Goal: Task Accomplishment & Management: Complete application form

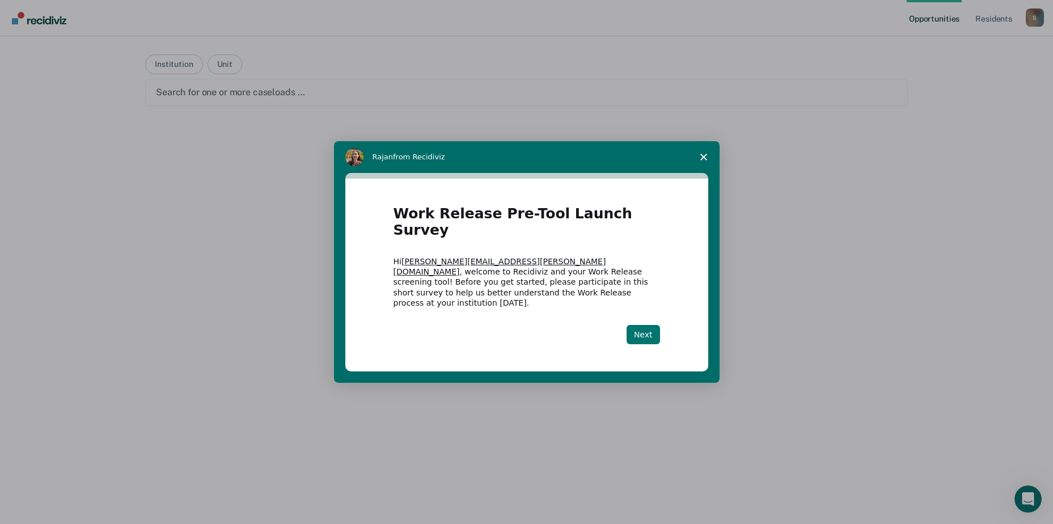
click at [648, 325] on button "Next" at bounding box center [643, 334] width 33 height 19
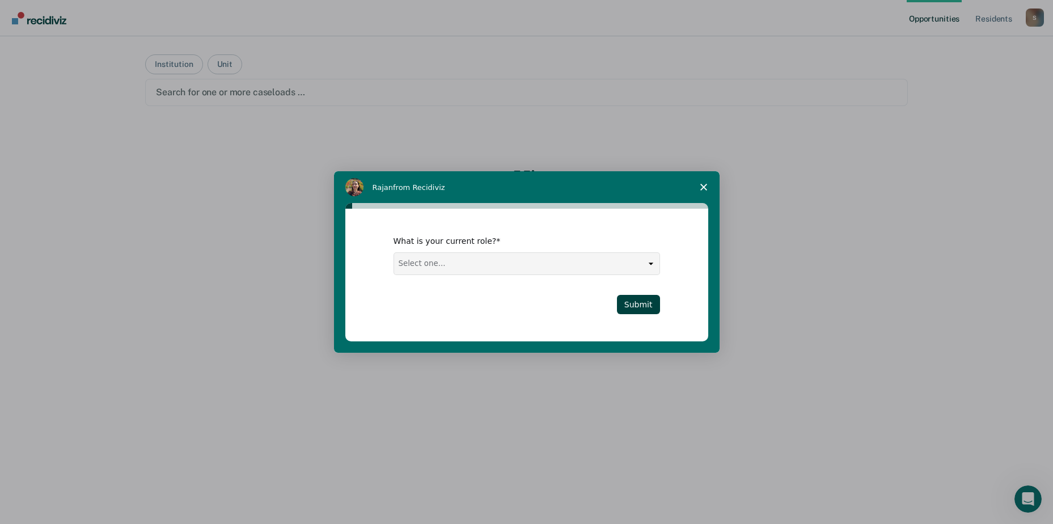
click at [651, 263] on select "Select one... Case Manager FUM Assistant [PERSON_NAME] [PERSON_NAME]" at bounding box center [526, 264] width 265 height 22
select select "Case Manager"
click at [394, 253] on select "Select one... Case Manager FUM Assistant [PERSON_NAME] [PERSON_NAME]" at bounding box center [526, 264] width 265 height 22
click at [631, 308] on button "Submit" at bounding box center [638, 304] width 43 height 19
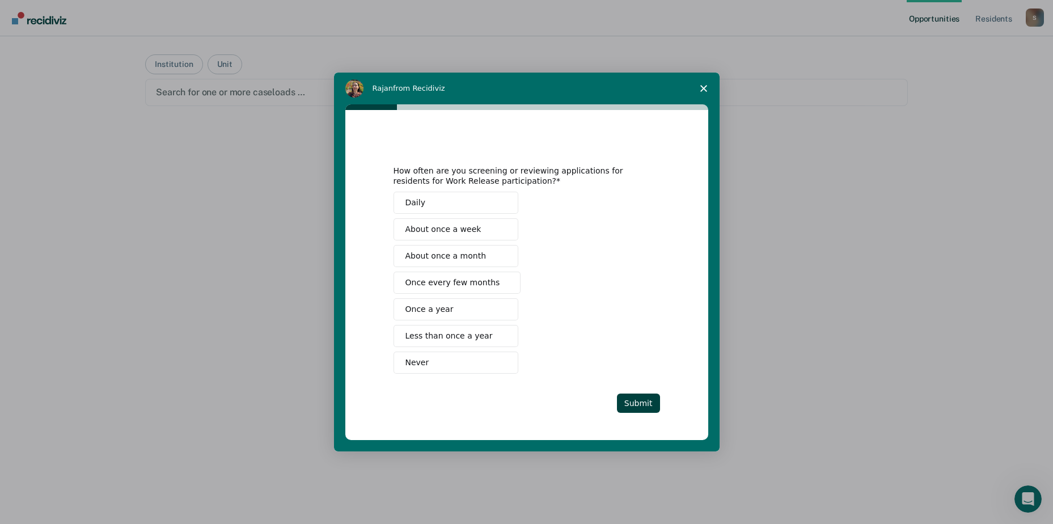
click at [407, 360] on span "Never" at bounding box center [418, 363] width 24 height 12
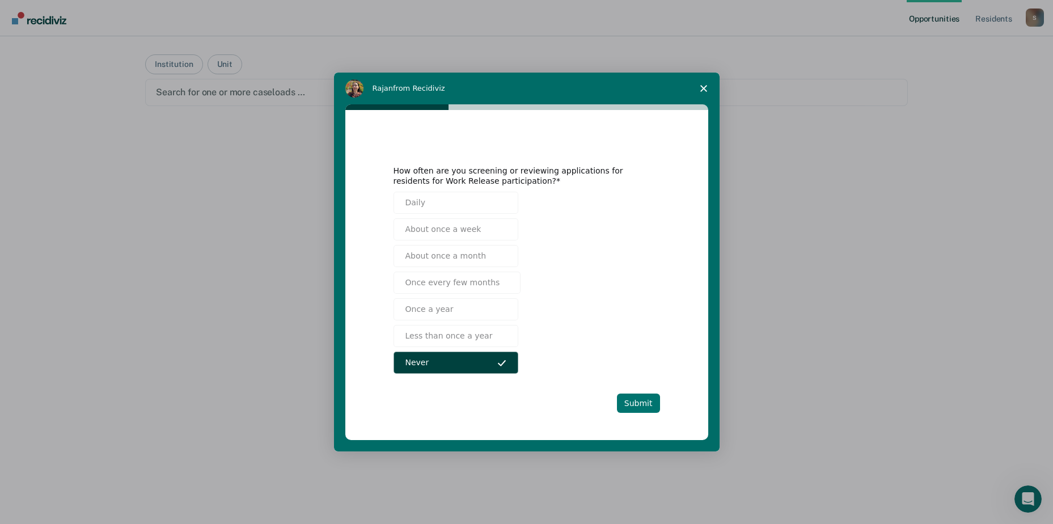
click at [646, 399] on button "Submit" at bounding box center [638, 403] width 43 height 19
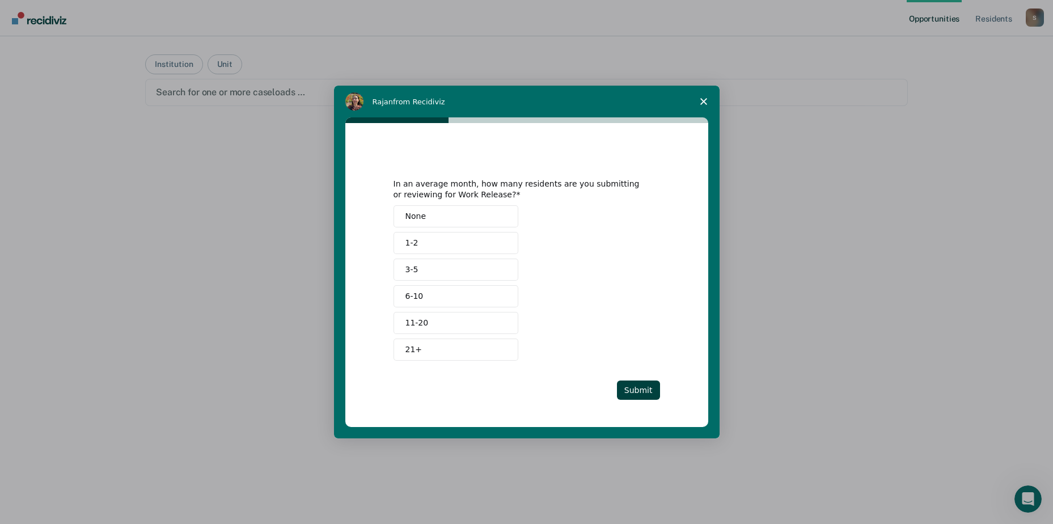
drag, startPoint x: 432, startPoint y: 215, endPoint x: 440, endPoint y: 222, distance: 10.4
click at [433, 215] on button "None" at bounding box center [456, 216] width 125 height 22
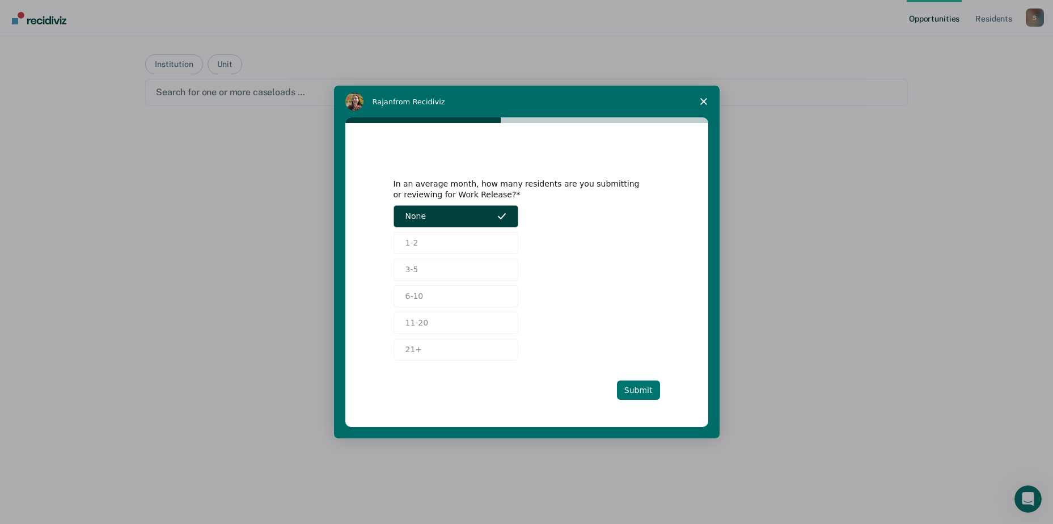
click at [638, 393] on button "Submit" at bounding box center [638, 390] width 43 height 19
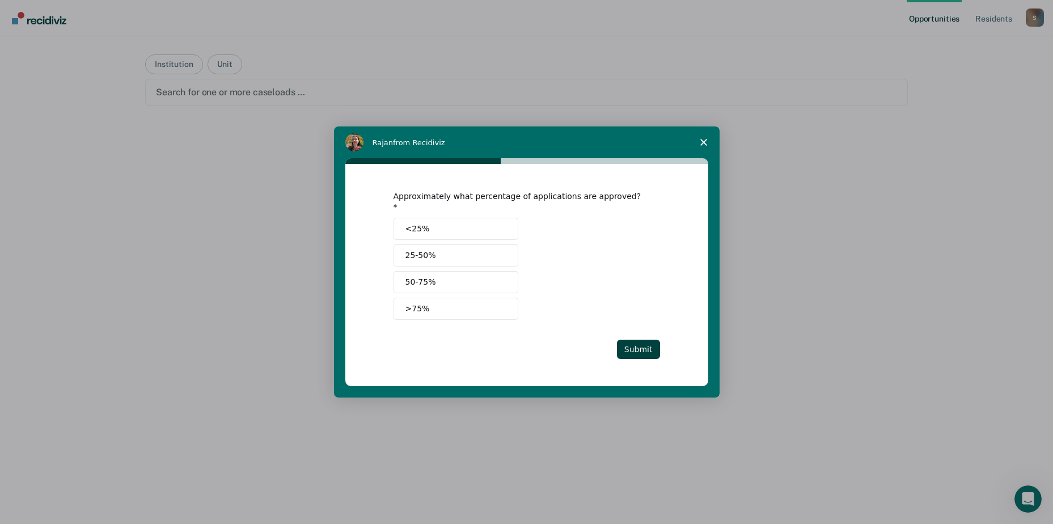
click at [427, 223] on button "<25%" at bounding box center [456, 229] width 125 height 22
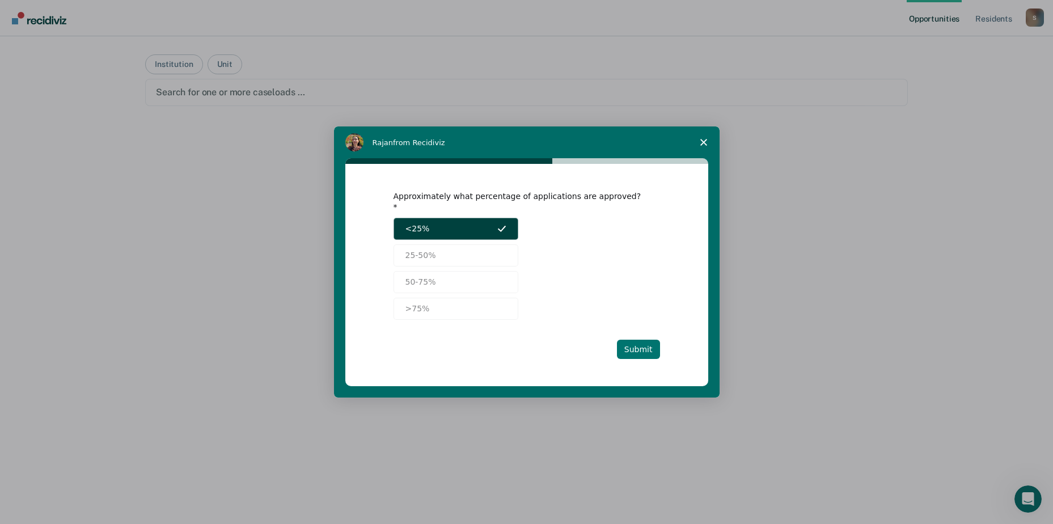
click at [636, 347] on button "Submit" at bounding box center [638, 349] width 43 height 19
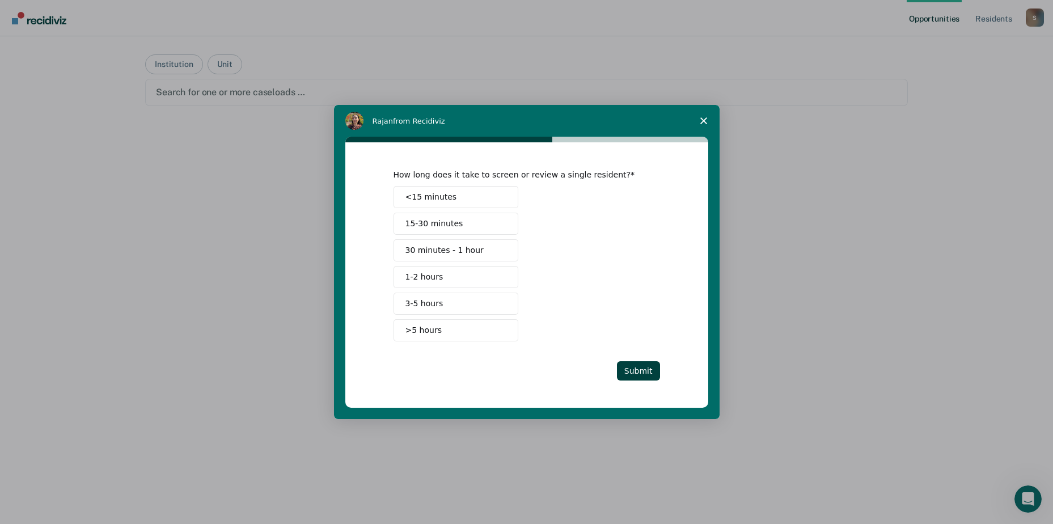
drag, startPoint x: 433, startPoint y: 192, endPoint x: 490, endPoint y: 211, distance: 59.4
click at [433, 192] on span "<15 minutes" at bounding box center [432, 197] width 52 height 12
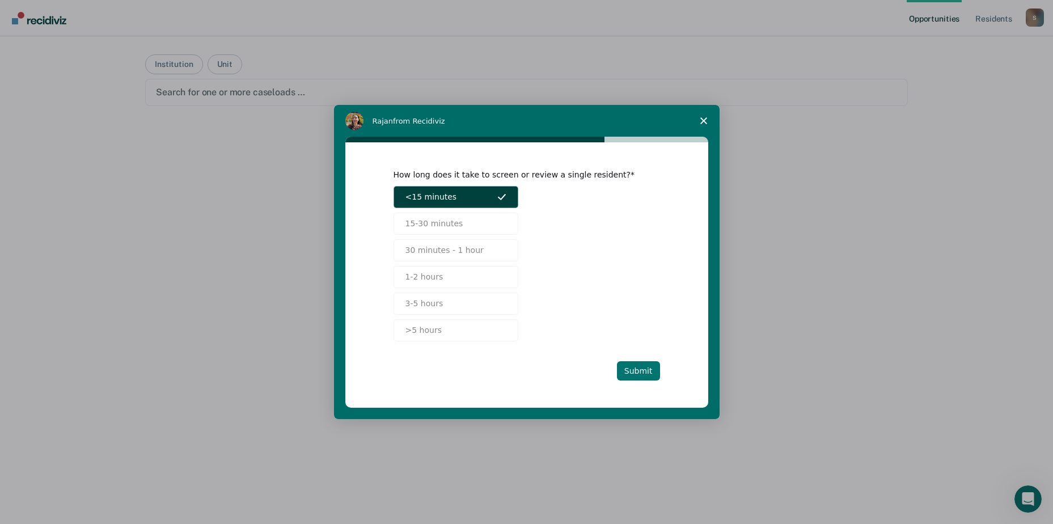
click at [630, 369] on button "Submit" at bounding box center [638, 370] width 43 height 19
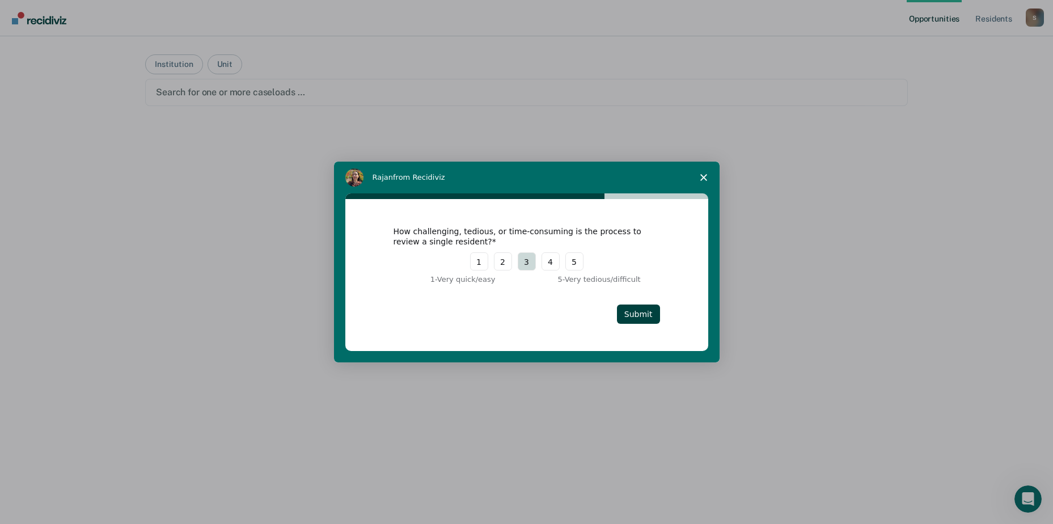
click at [529, 264] on button "3" at bounding box center [527, 261] width 18 height 18
click at [643, 318] on button "Submit" at bounding box center [638, 314] width 43 height 19
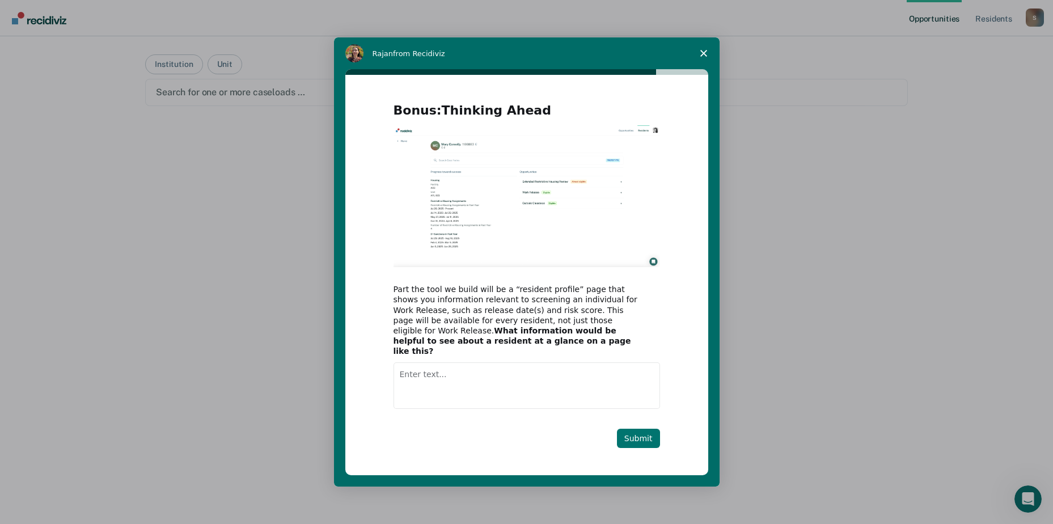
click at [635, 429] on button "Submit" at bounding box center [638, 438] width 43 height 19
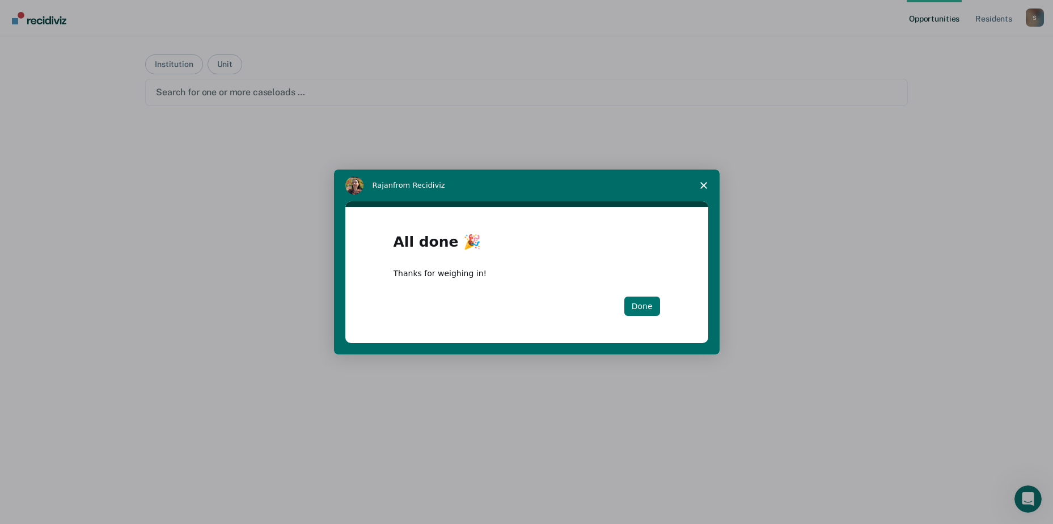
click at [632, 305] on button "Done" at bounding box center [643, 306] width 36 height 19
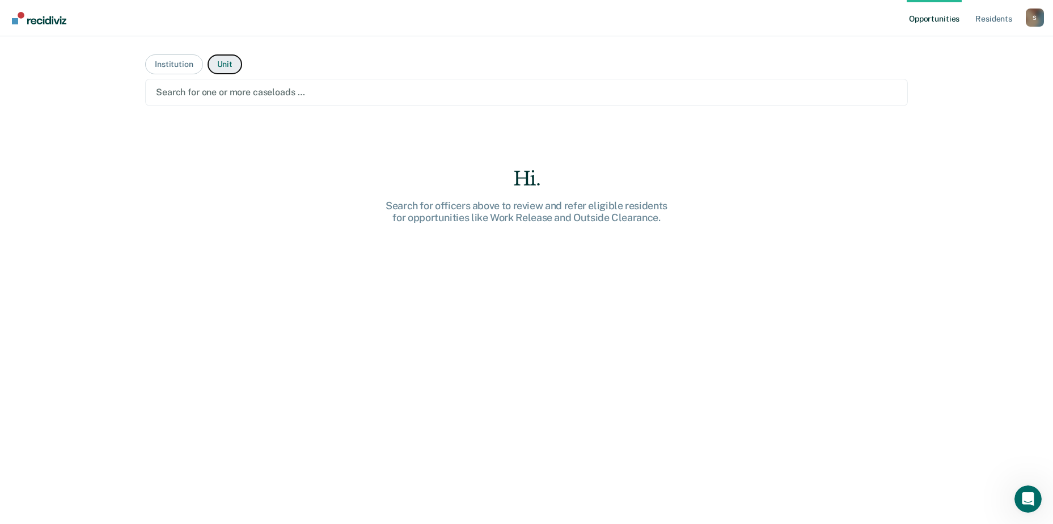
click at [221, 66] on button "Unit" at bounding box center [225, 64] width 35 height 20
click at [170, 62] on button "Institution" at bounding box center [173, 64] width 57 height 20
click at [221, 64] on button "Unit" at bounding box center [225, 64] width 35 height 20
click at [1036, 14] on div "S" at bounding box center [1035, 18] width 18 height 18
click at [221, 64] on button "Unit" at bounding box center [225, 64] width 35 height 20
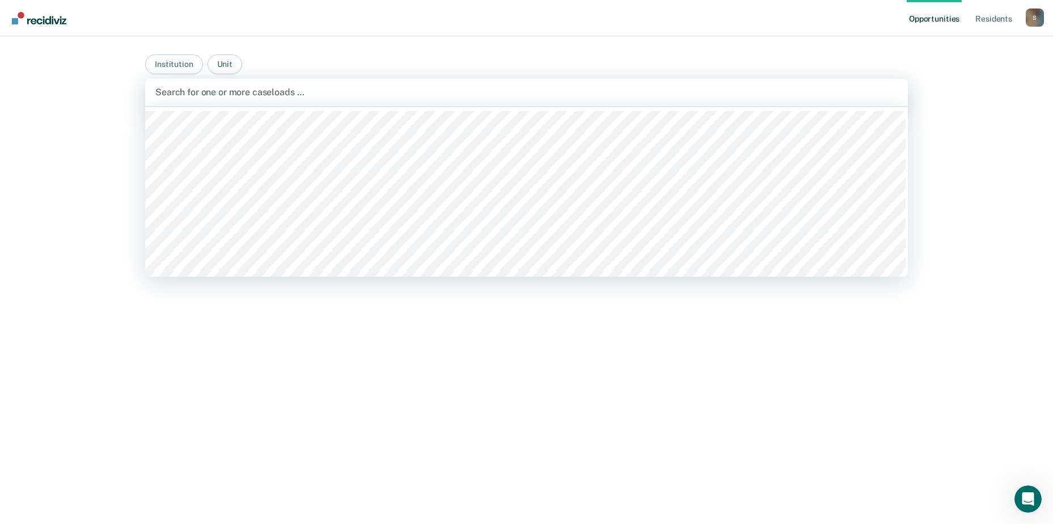
click at [222, 93] on div at bounding box center [526, 92] width 742 height 13
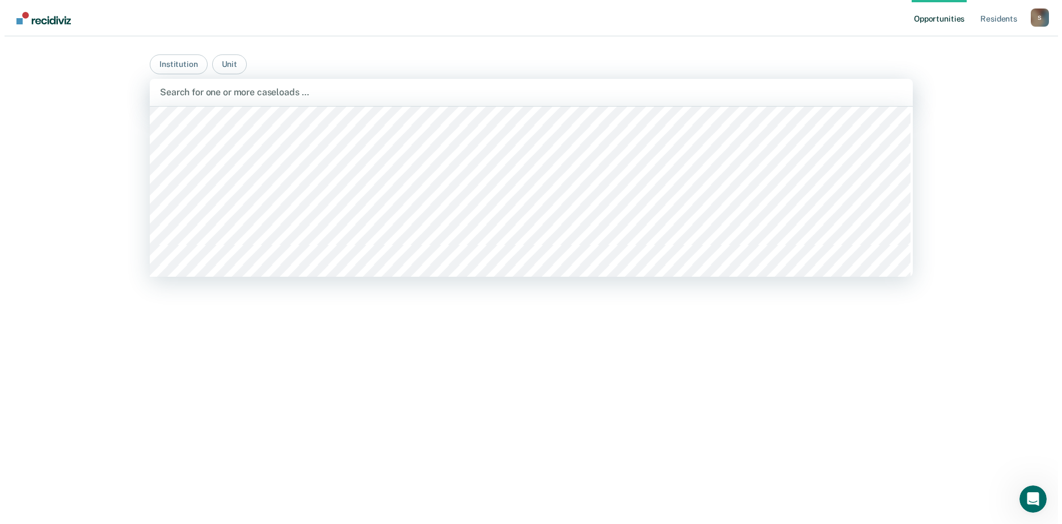
scroll to position [2212, 0]
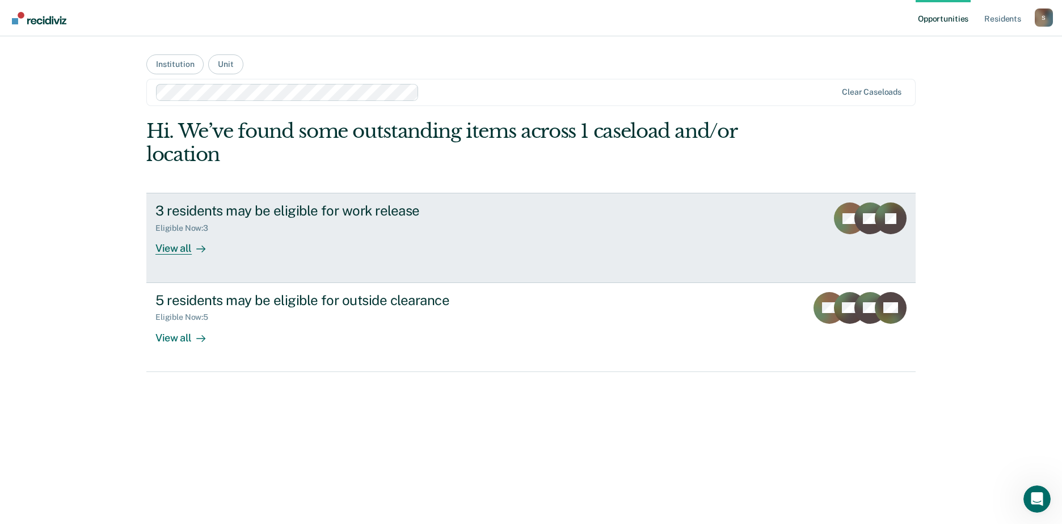
click at [175, 247] on div "View all" at bounding box center [187, 244] width 64 height 22
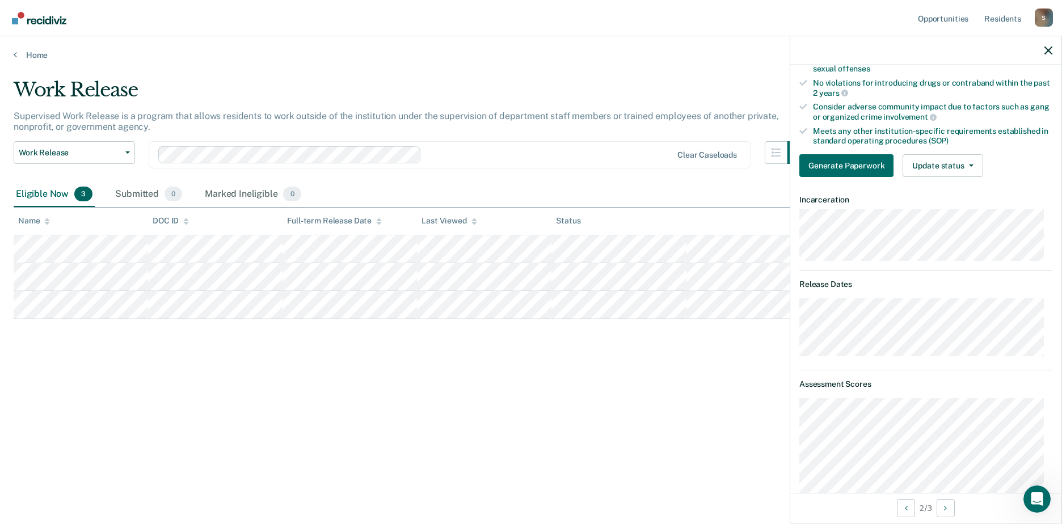
scroll to position [170, 0]
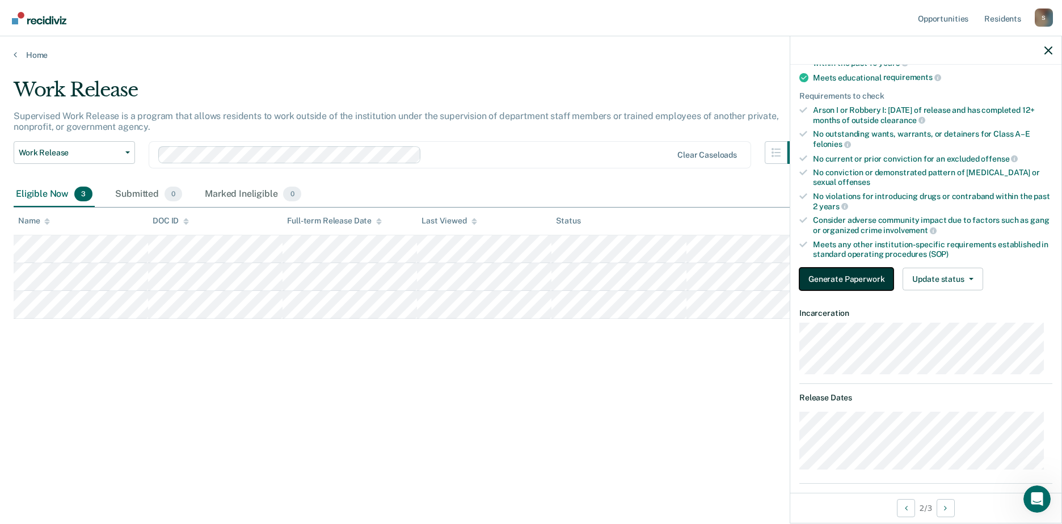
click at [831, 275] on button "Generate Paperwork" at bounding box center [846, 279] width 94 height 23
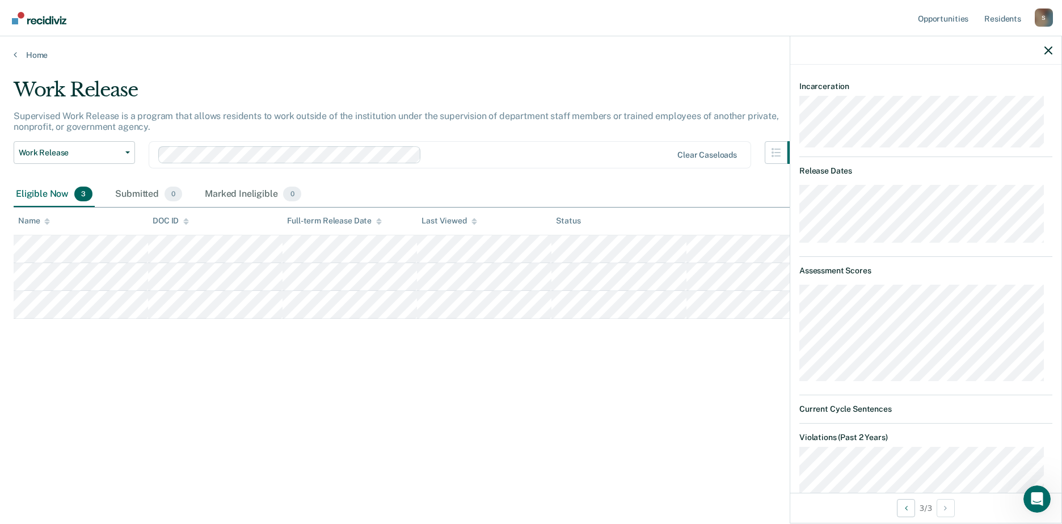
scroll to position [454, 0]
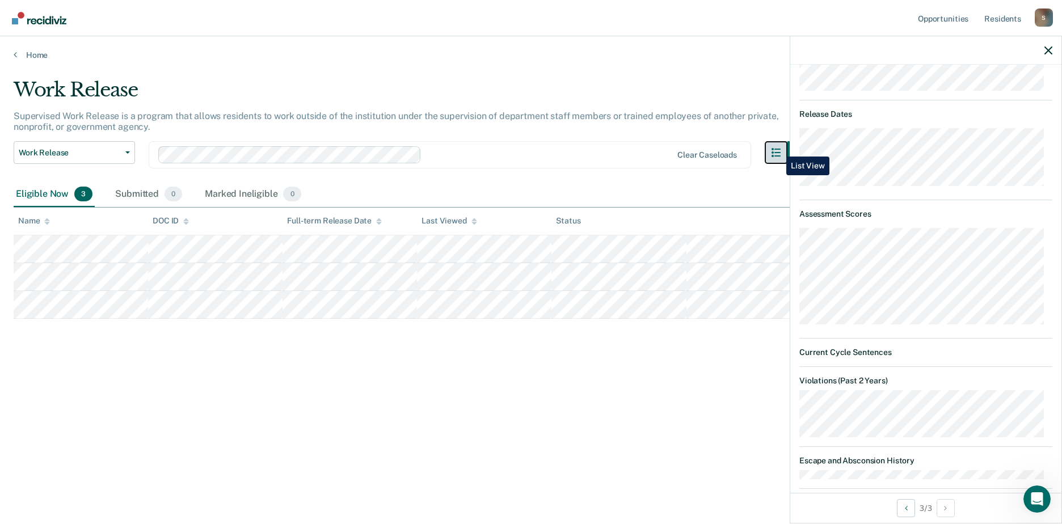
click at [778, 148] on icon "button" at bounding box center [775, 152] width 9 height 9
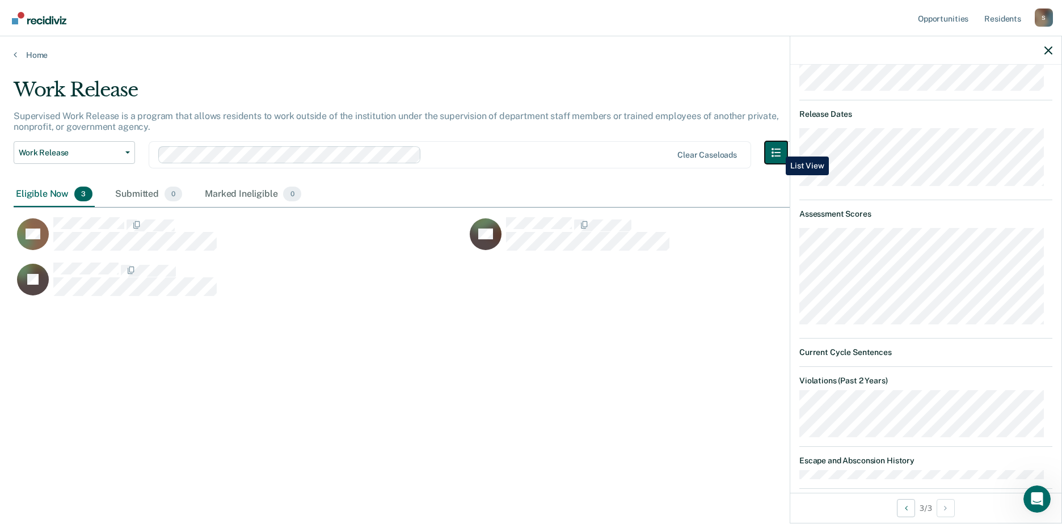
scroll to position [352, 1026]
click at [777, 149] on icon "button" at bounding box center [775, 152] width 9 height 9
click at [772, 154] on icon "button" at bounding box center [775, 152] width 9 height 9
click at [770, 149] on button "button" at bounding box center [776, 152] width 23 height 23
click at [774, 150] on icon "button" at bounding box center [775, 152] width 9 height 9
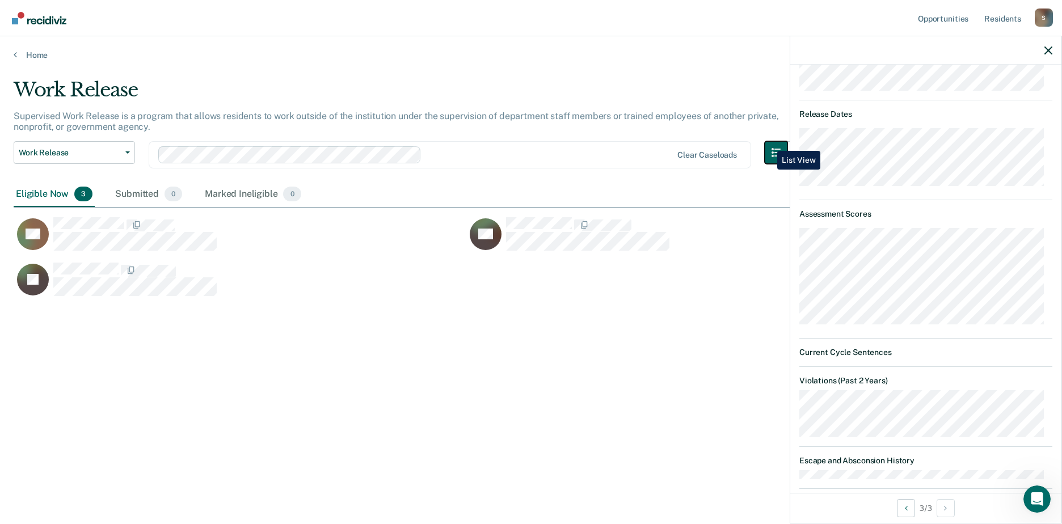
click at [769, 142] on button "button" at bounding box center [776, 152] width 23 height 23
click at [775, 149] on icon "button" at bounding box center [775, 152] width 9 height 9
click at [775, 150] on icon "button" at bounding box center [775, 152] width 9 height 9
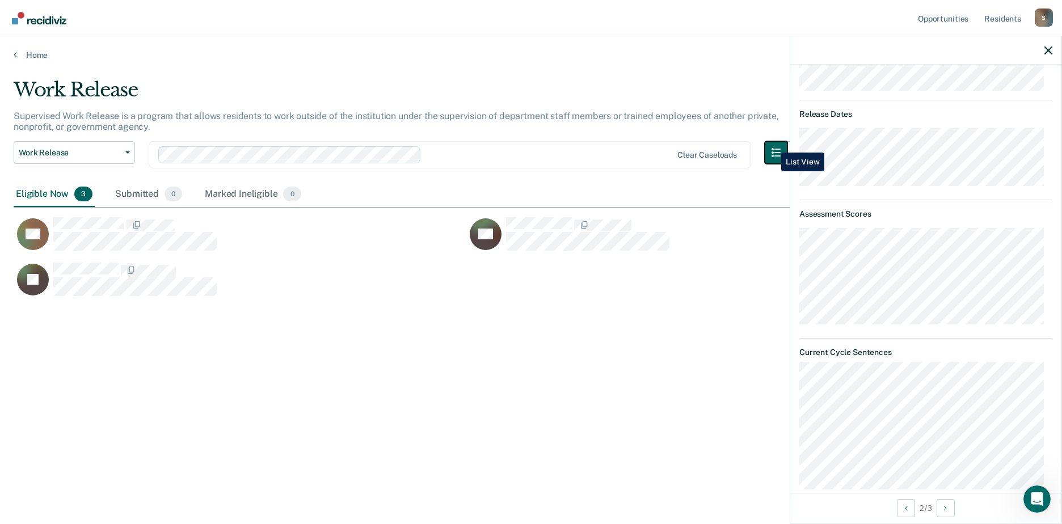
click at [773, 144] on button "button" at bounding box center [776, 152] width 23 height 23
click at [767, 153] on button "button" at bounding box center [776, 152] width 23 height 23
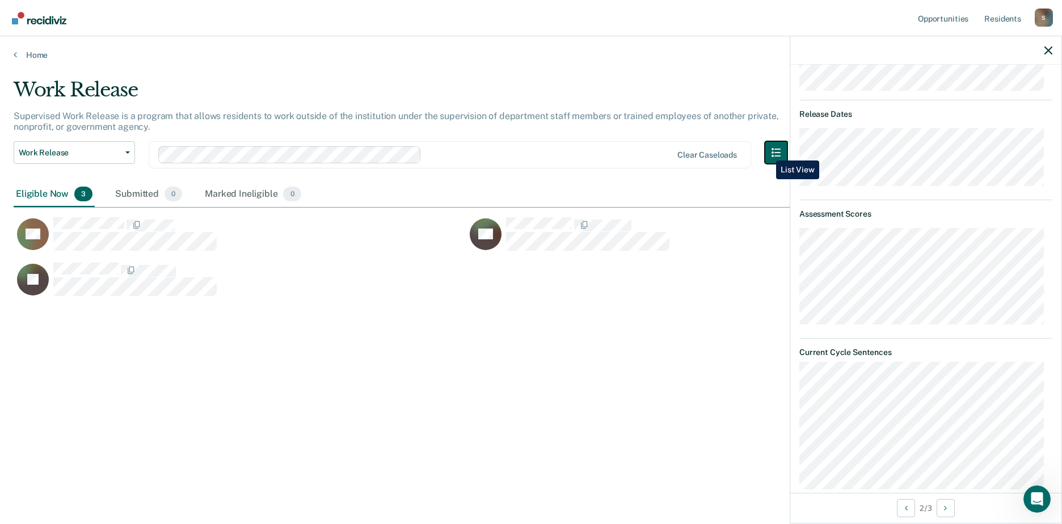
click at [767, 152] on button "button" at bounding box center [776, 152] width 23 height 23
